Goal: Information Seeking & Learning: Understand process/instructions

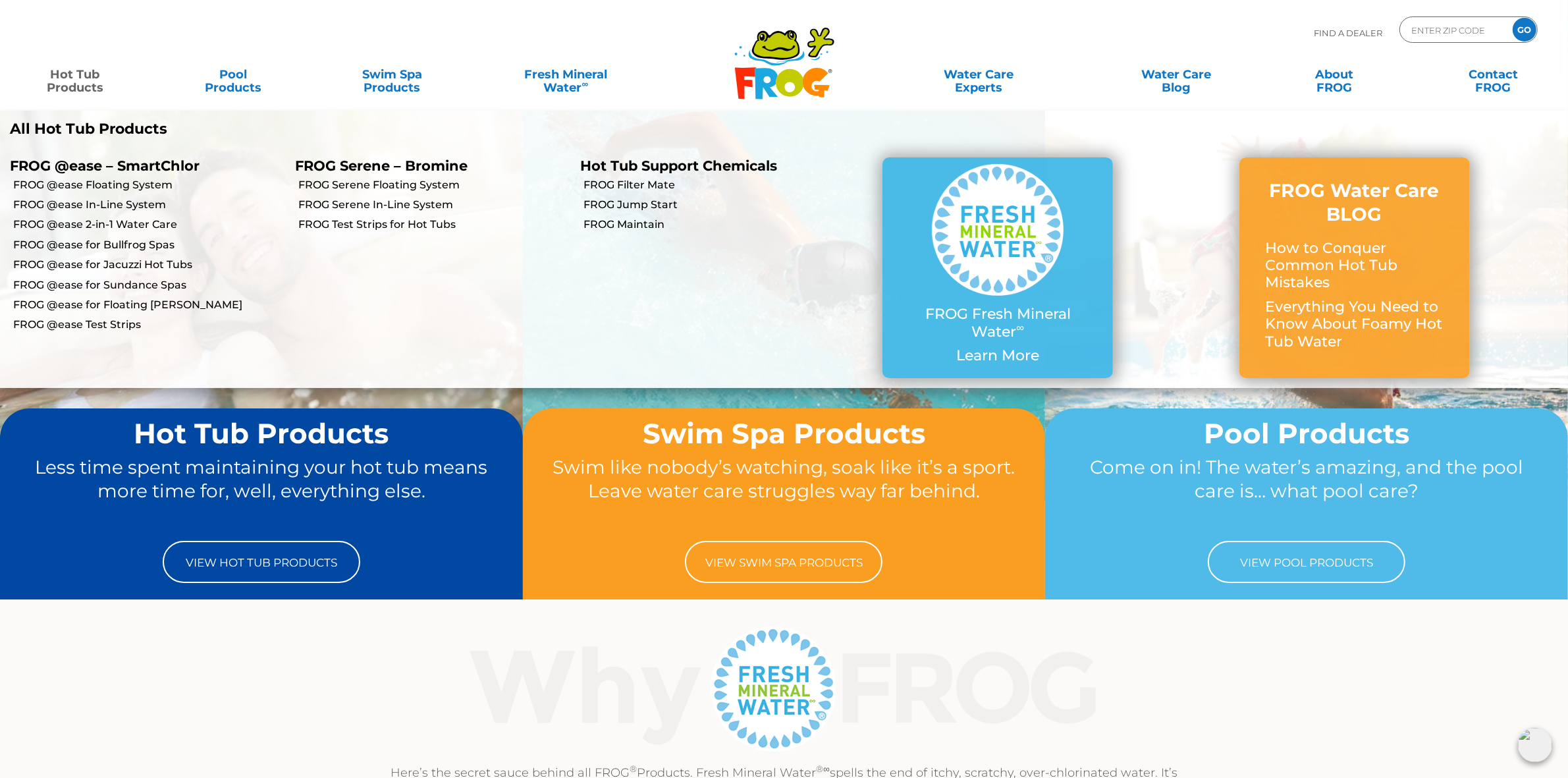
click at [84, 80] on link "Hot Tub Products" at bounding box center [75, 75] width 123 height 27
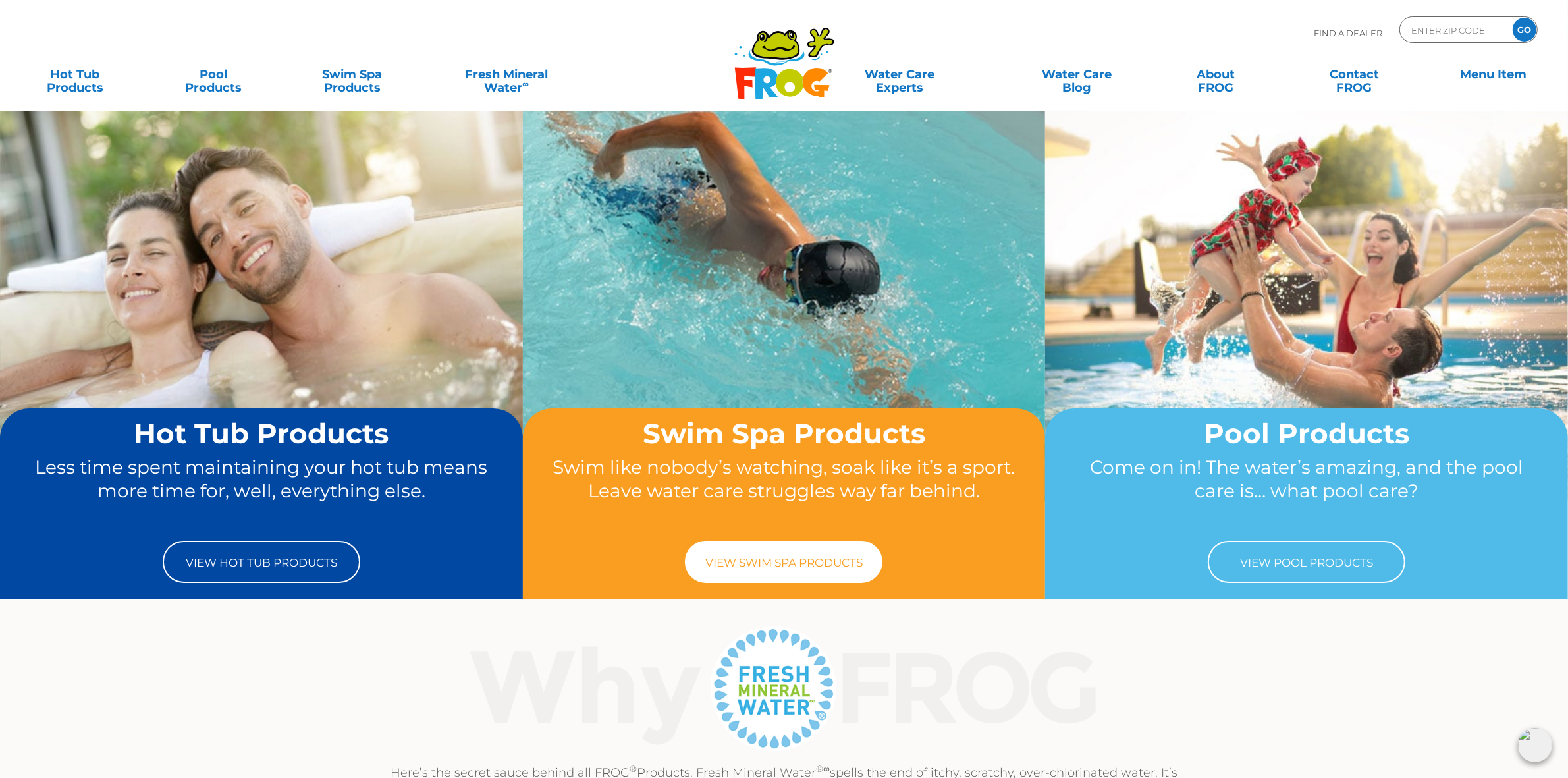
click at [789, 554] on link "View Swim Spa Products" at bounding box center [784, 562] width 198 height 42
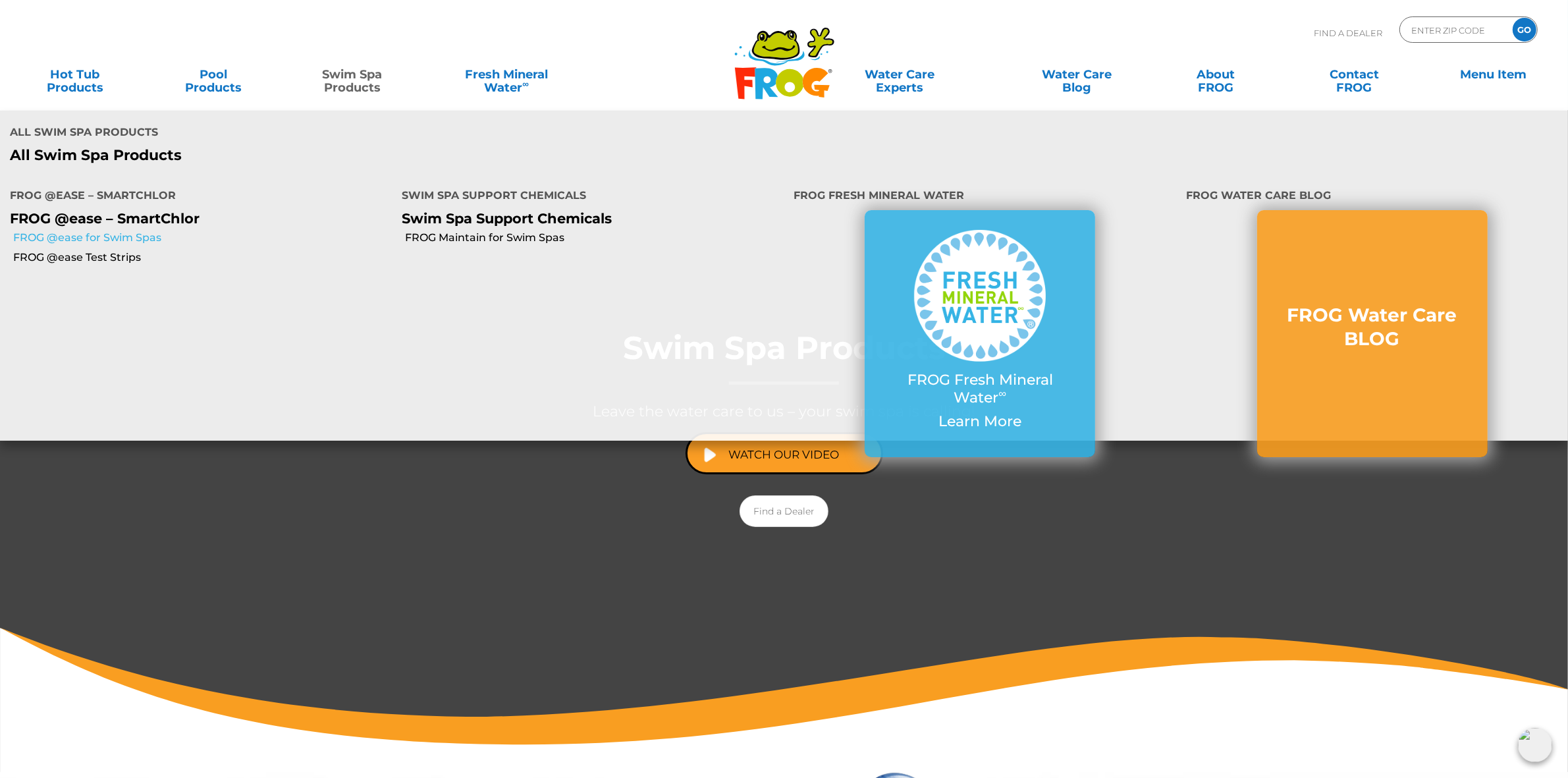
click at [139, 235] on link "FROG @ease for Swim Spas" at bounding box center [202, 238] width 379 height 15
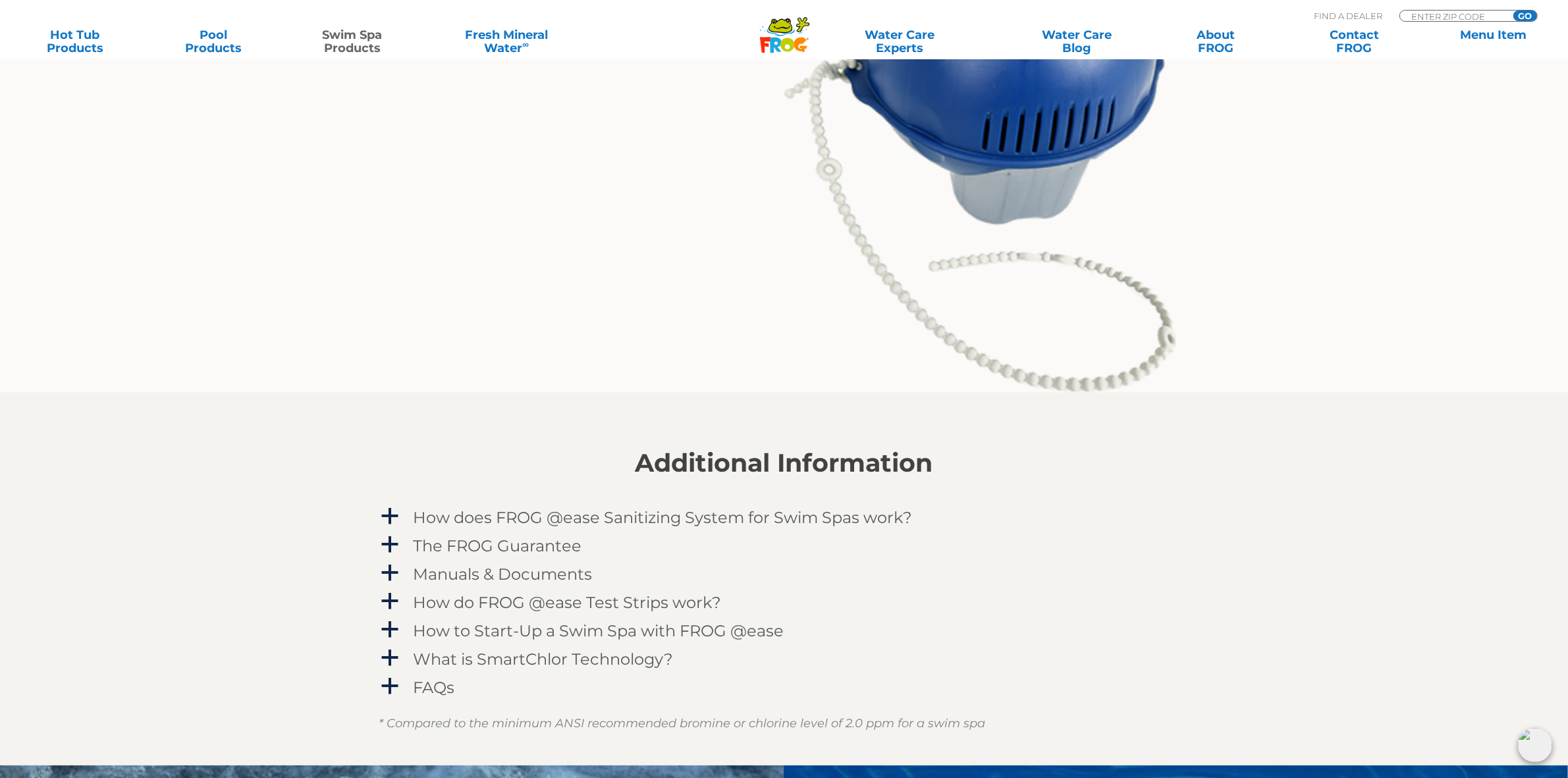
scroll to position [1729, 0]
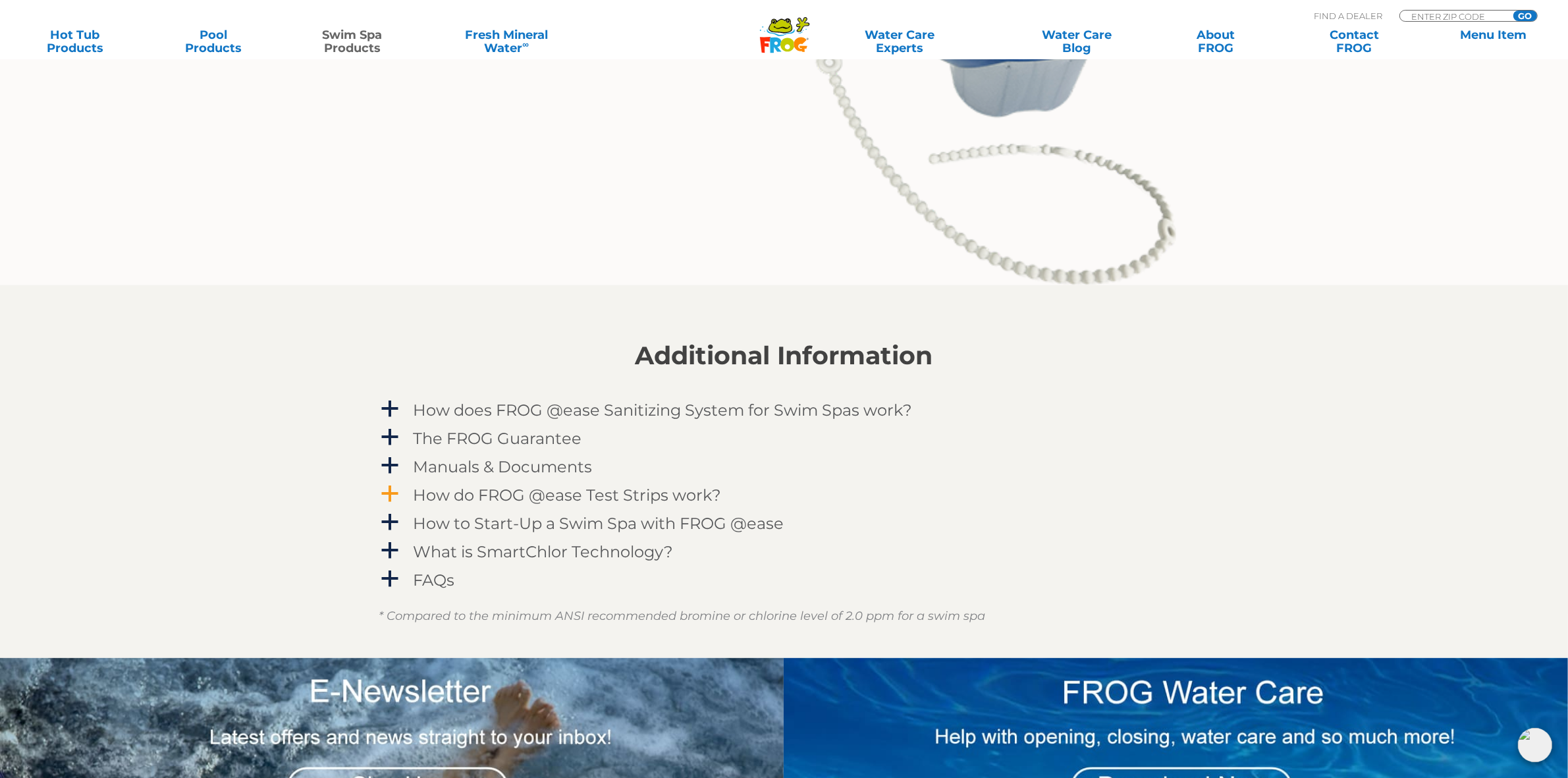
click at [1065, 501] on div "How do FROG @ease Test Strips work?" at bounding box center [754, 495] width 688 height 24
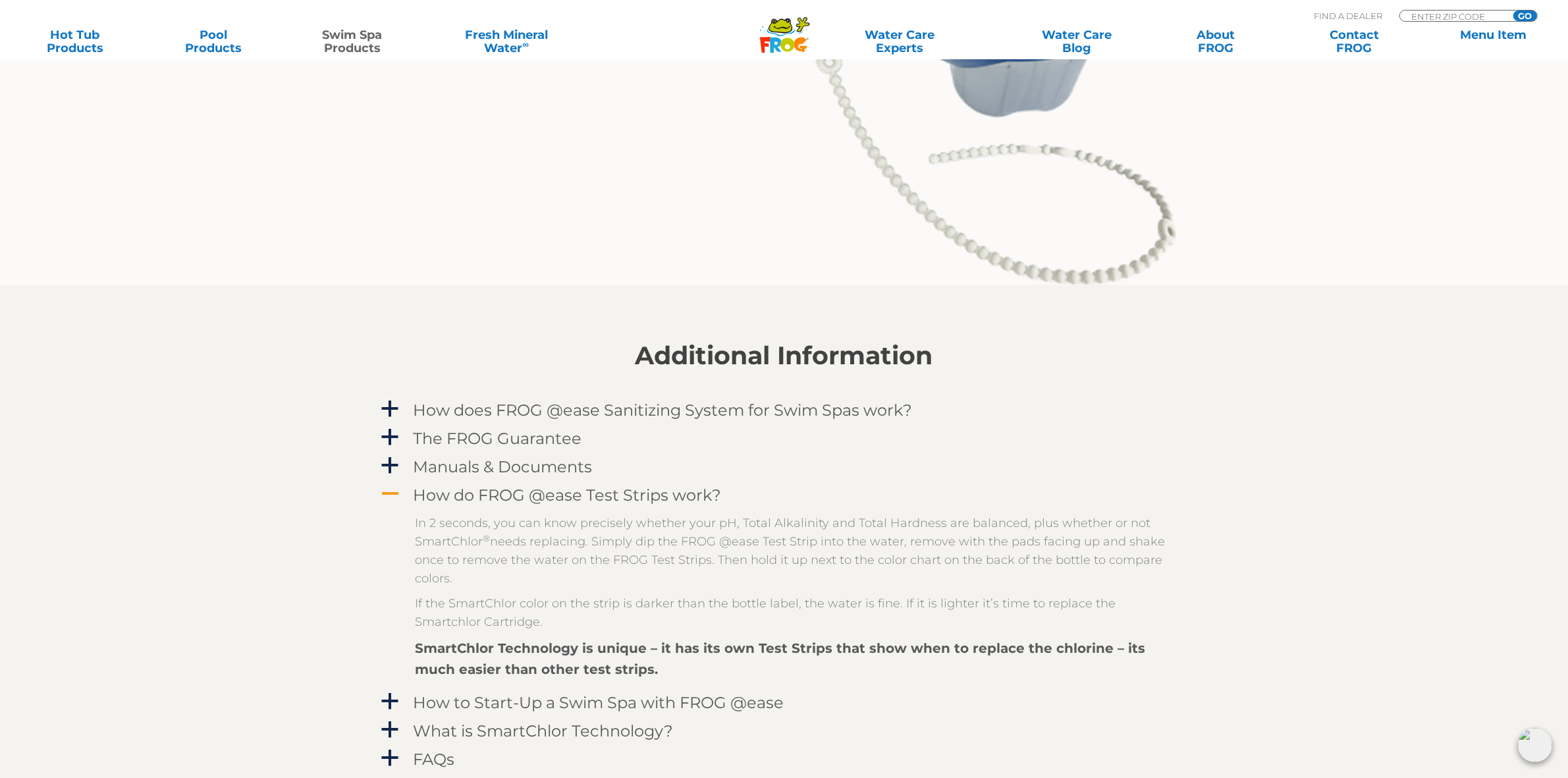
click at [559, 492] on h4 "How do FROG @ease Test Strips work?" at bounding box center [567, 495] width 308 height 18
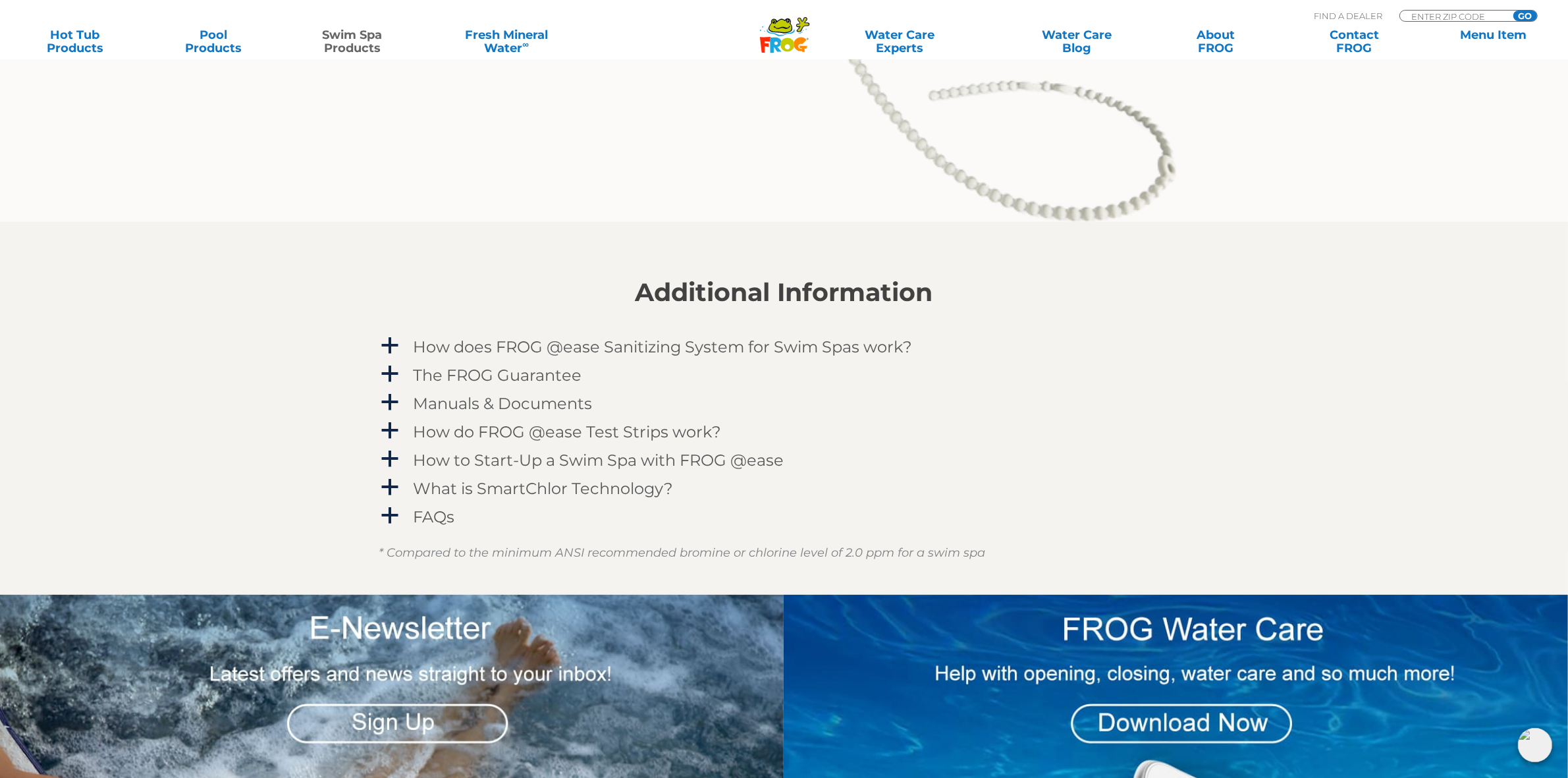
scroll to position [1893, 0]
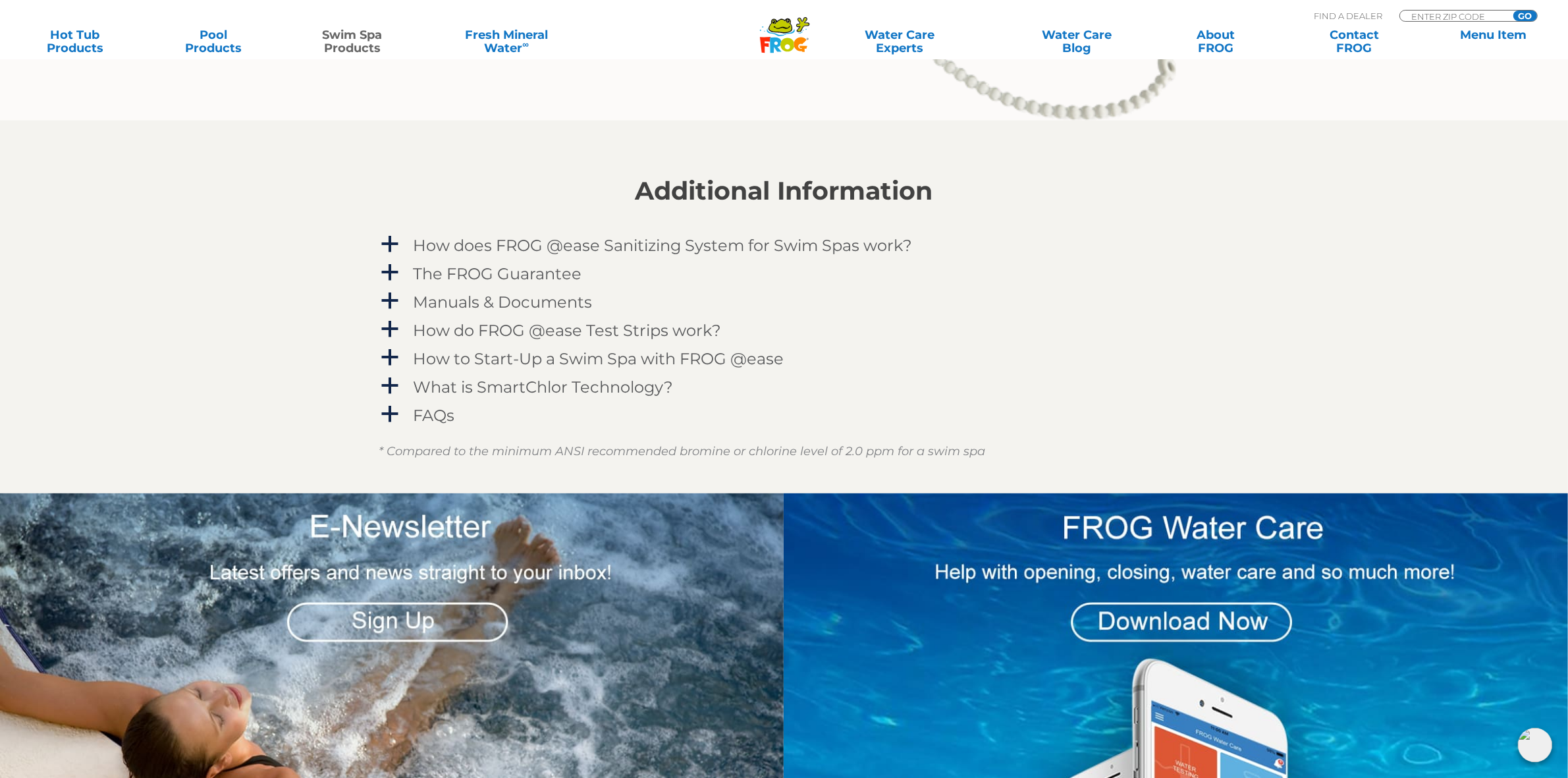
click at [1468, 317] on section "Additional Information a How does FROG @ease Sanitizing System for Swim Spas wo…" at bounding box center [784, 306] width 1568 height 373
click at [1255, 326] on section "Additional Information a How does FROG @ease Sanitizing System for Swim Spas wo…" at bounding box center [784, 306] width 1568 height 373
click at [540, 297] on h4 "Manuals & Documents" at bounding box center [502, 302] width 179 height 18
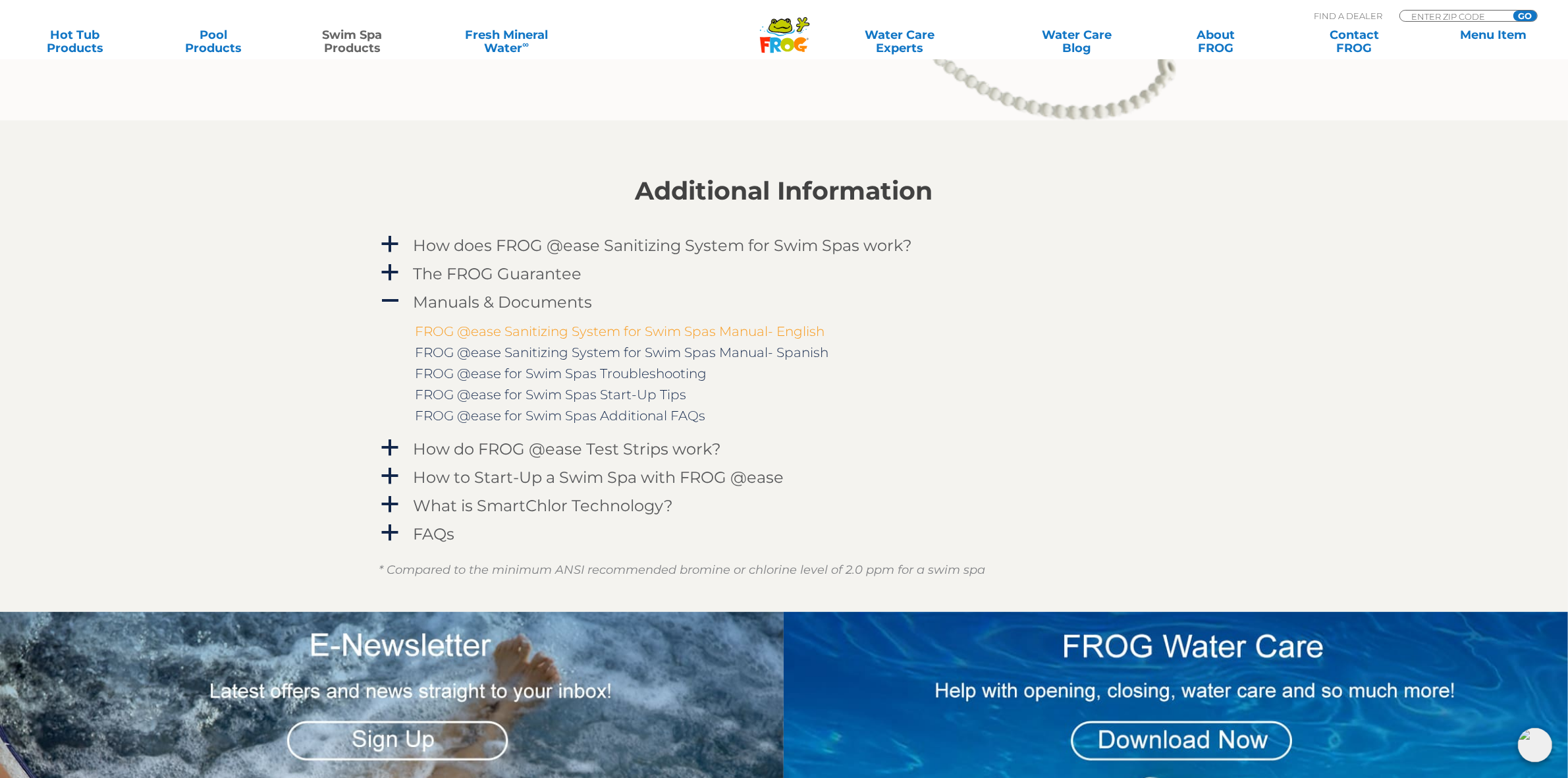
click at [737, 334] on link "FROG @ease Sanitizing System for Swim Spas Manual- English" at bounding box center [620, 331] width 410 height 16
